Goal: Task Accomplishment & Management: Manage account settings

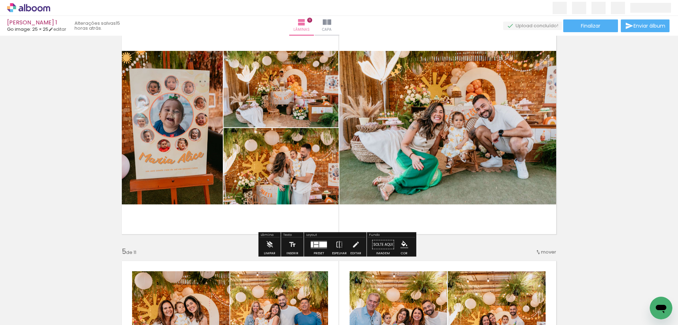
scroll to position [813, 0]
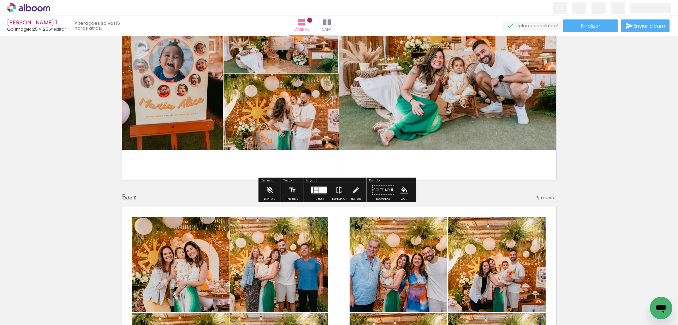
click at [28, 5] on icon at bounding box center [28, 7] width 43 height 9
